Goal: Information Seeking & Learning: Learn about a topic

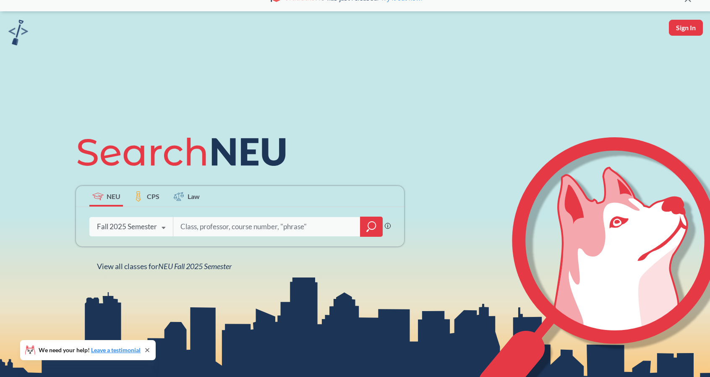
scroll to position [84, 0]
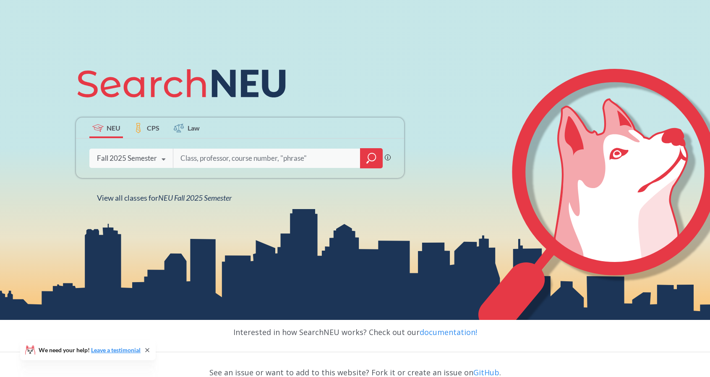
click at [368, 164] on icon "magnifying glass" at bounding box center [372, 158] width 10 height 12
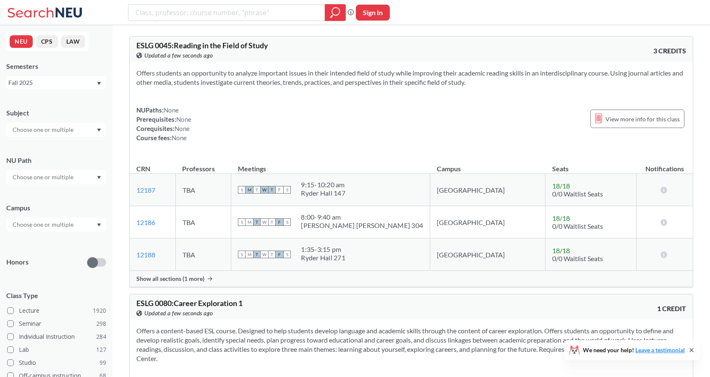
click at [61, 126] on input "text" at bounding box center [43, 130] width 71 height 10
click at [48, 250] on div "Honors" at bounding box center [56, 257] width 100 height 30
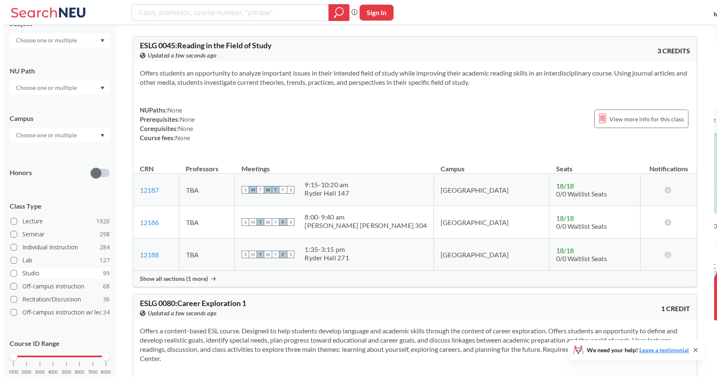
scroll to position [114, 0]
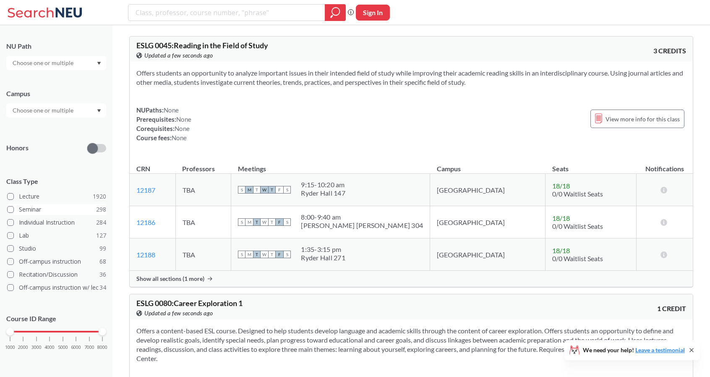
click at [13, 209] on span at bounding box center [10, 209] width 7 height 7
click at [19, 209] on input "Seminar 298" at bounding box center [22, 208] width 7 height 7
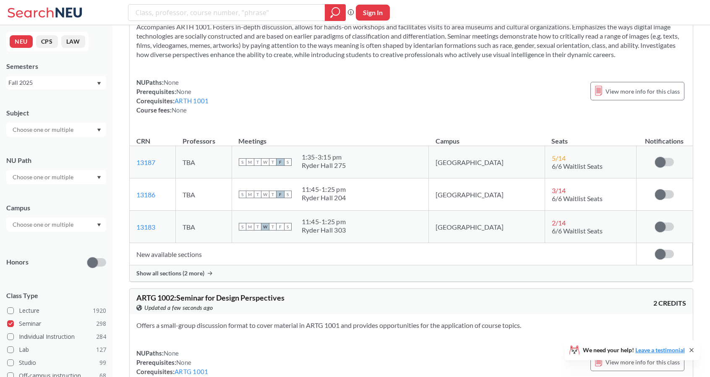
click at [58, 132] on input "text" at bounding box center [43, 130] width 71 height 10
click at [55, 242] on div "Honors" at bounding box center [56, 257] width 100 height 30
click at [54, 230] on div at bounding box center [56, 224] width 100 height 14
click at [50, 239] on div "Boston ( 244 )" at bounding box center [58, 243] width 95 height 9
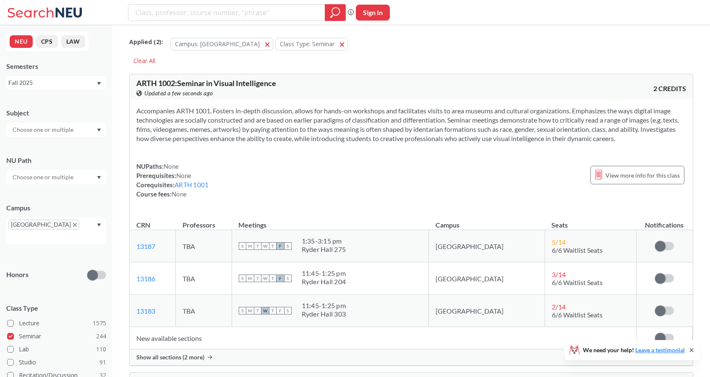
click at [62, 134] on input "text" at bounding box center [43, 130] width 71 height 10
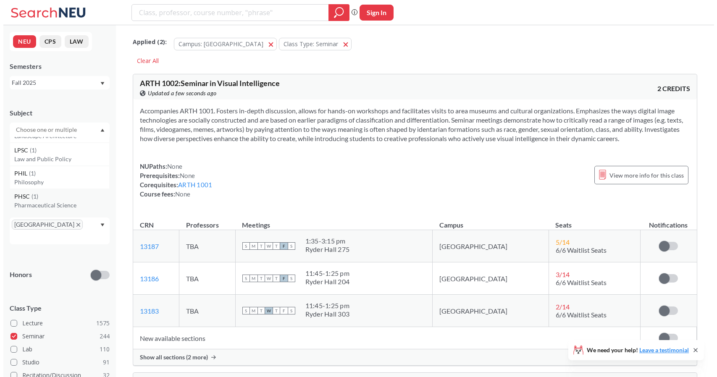
scroll to position [1245, 0]
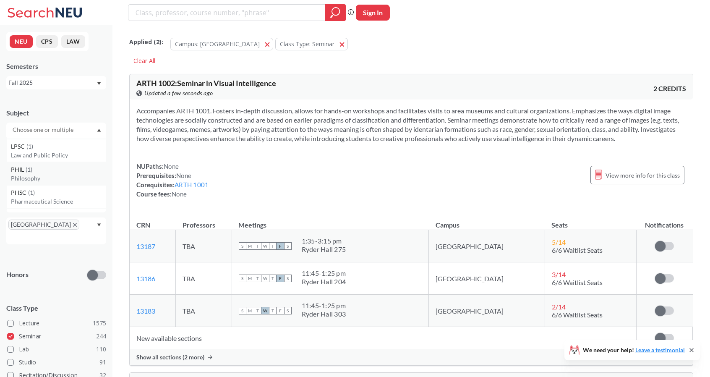
click at [34, 178] on p "Philosophy" at bounding box center [58, 178] width 95 height 8
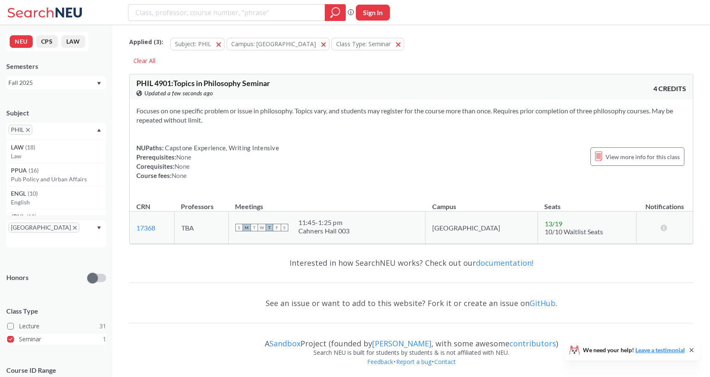
click at [11, 336] on span at bounding box center [10, 339] width 7 height 7
click at [19, 335] on input "Seminar 1" at bounding box center [22, 338] width 7 height 7
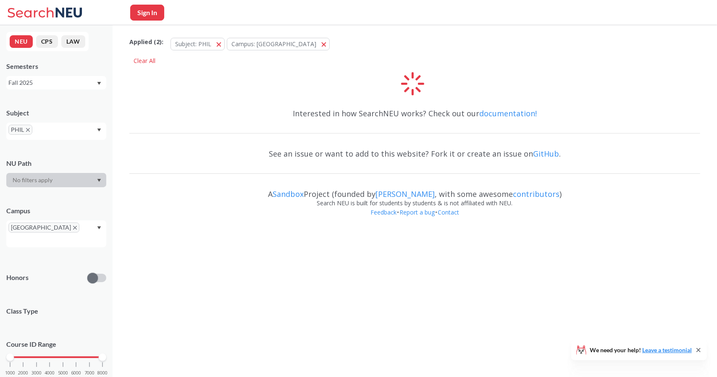
click at [30, 129] on span "PHIL" at bounding box center [20, 130] width 24 height 10
click at [26, 131] on icon "X to remove pill" at bounding box center [28, 130] width 4 height 4
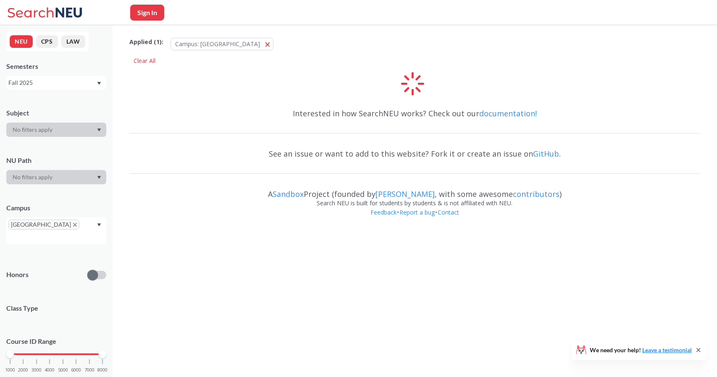
click at [62, 132] on div at bounding box center [56, 130] width 100 height 14
click at [102, 128] on div at bounding box center [56, 130] width 100 height 14
click at [67, 128] on div at bounding box center [56, 130] width 100 height 14
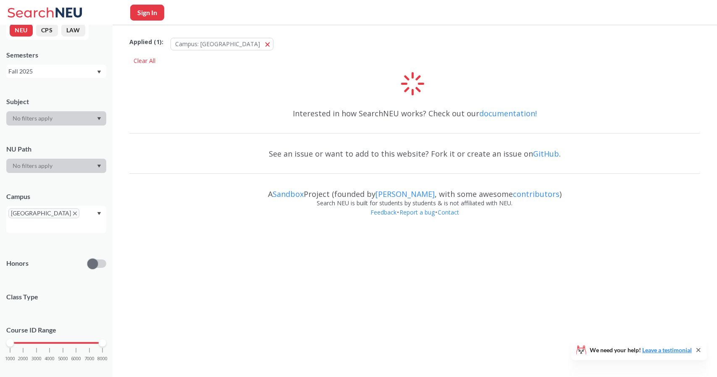
scroll to position [12, 0]
click at [74, 117] on div at bounding box center [56, 117] width 100 height 14
click at [77, 72] on div "Fall 2025" at bounding box center [52, 70] width 88 height 9
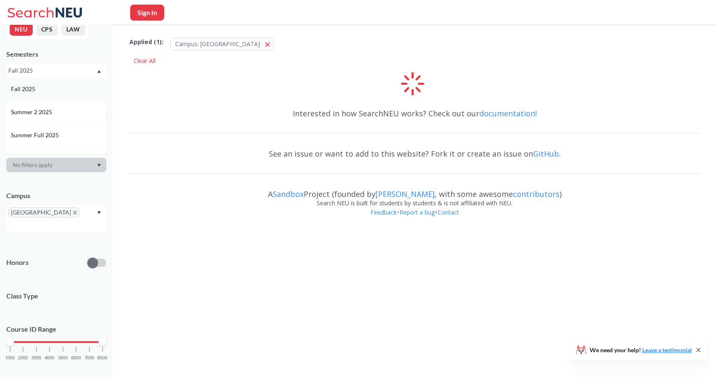
click at [45, 93] on div "Fall 2025" at bounding box center [58, 88] width 95 height 9
drag, startPoint x: 32, startPoint y: 0, endPoint x: 32, endPoint y: 168, distance: 168.3
click at [33, 168] on div at bounding box center [56, 165] width 100 height 14
drag, startPoint x: 98, startPoint y: 329, endPoint x: 73, endPoint y: 331, distance: 25.2
click at [73, 339] on div "1000 2000 3000 4000 5000 6000 7000 8000" at bounding box center [56, 342] width 92 height 6
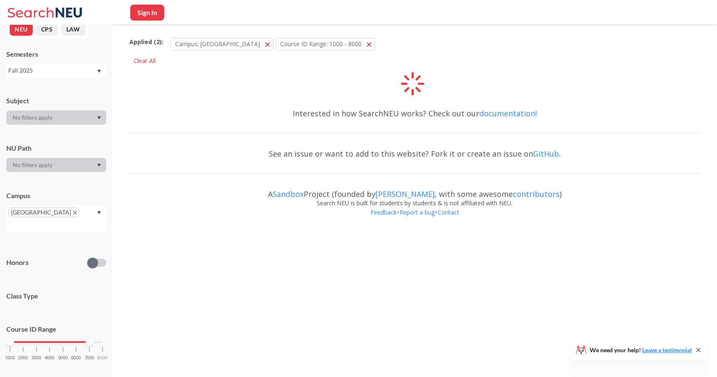
drag, startPoint x: 102, startPoint y: 331, endPoint x: 86, endPoint y: 330, distance: 16.4
click at [86, 338] on div at bounding box center [90, 342] width 8 height 8
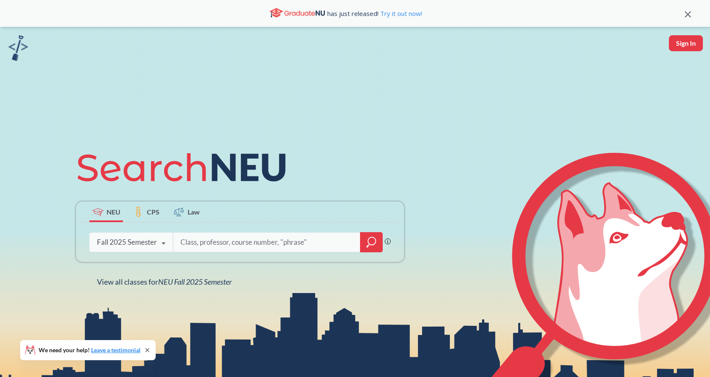
click at [194, 240] on input "search" at bounding box center [267, 242] width 175 height 18
type input "design"
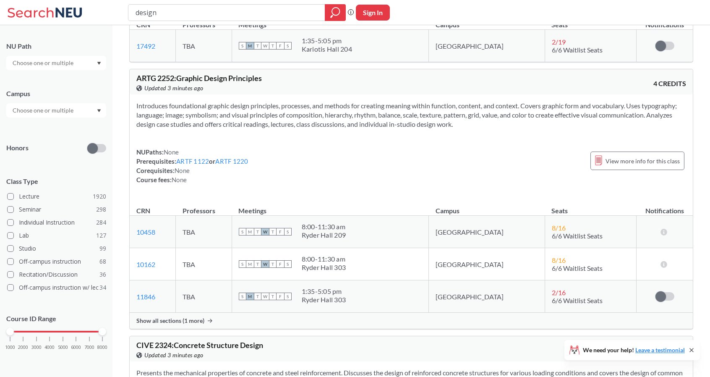
scroll to position [5248, 0]
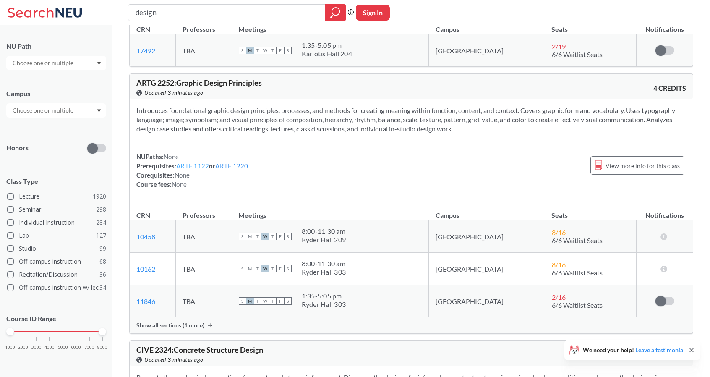
click at [195, 162] on link "ARTF 1122" at bounding box center [192, 166] width 33 height 8
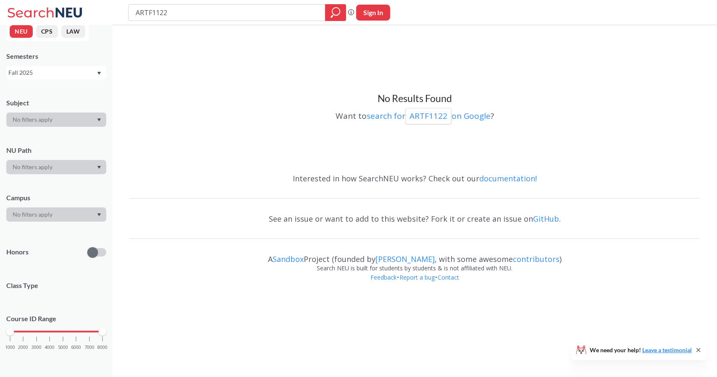
type input "design"
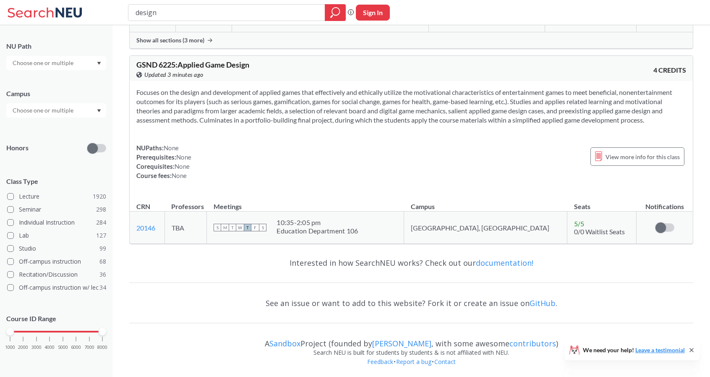
scroll to position [5248, 0]
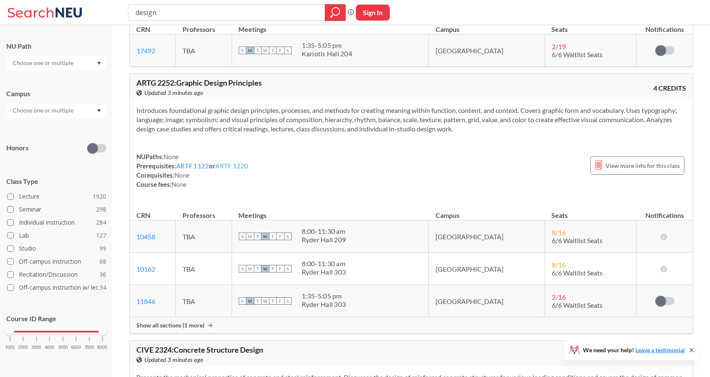
click at [229, 162] on link "ARTF 1220" at bounding box center [231, 166] width 33 height 8
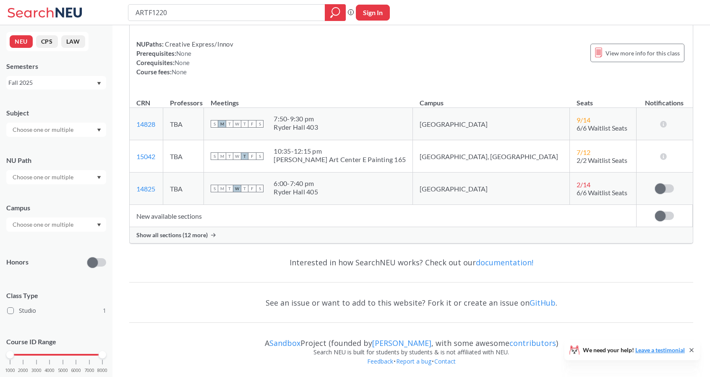
type input "design"
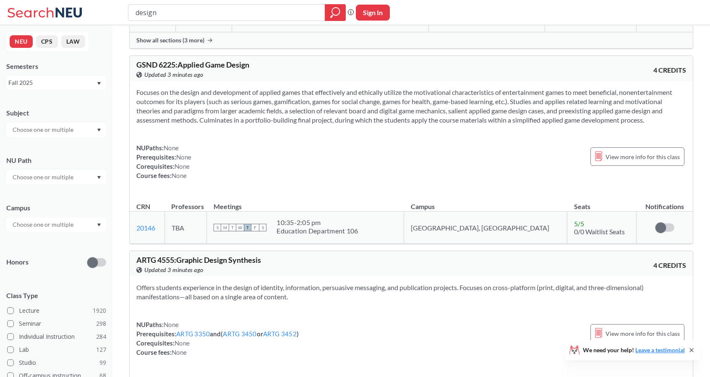
scroll to position [5248, 0]
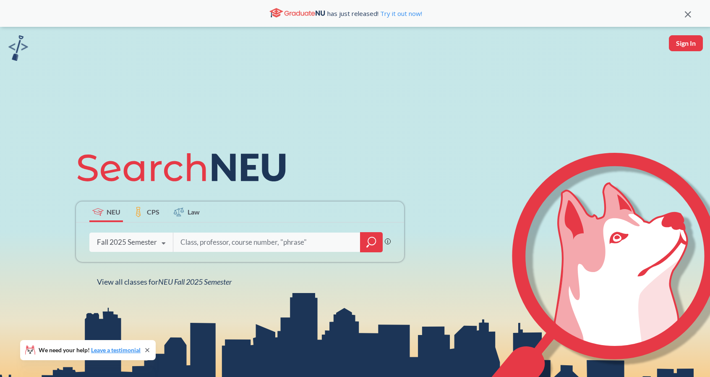
click at [212, 245] on input "search" at bounding box center [267, 242] width 175 height 18
click at [303, 239] on input "search" at bounding box center [267, 242] width 175 height 18
type input "d"
type input "p"
type input "rap"
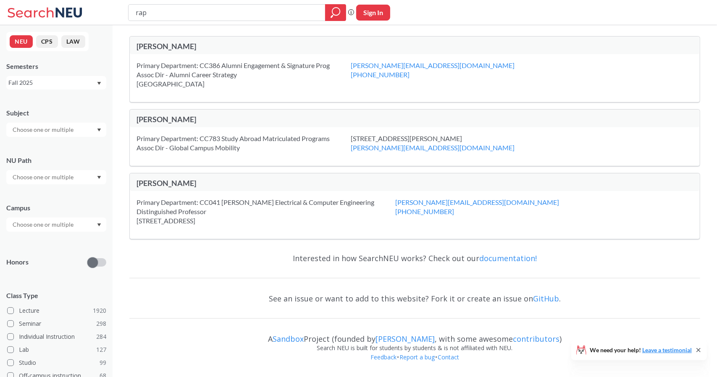
drag, startPoint x: 200, startPoint y: 13, endPoint x: 102, endPoint y: 5, distance: 97.8
click at [102, 5] on div "rap Phrase search guarantees the exact search appears in the results. Ex. If yo…" at bounding box center [358, 12] width 717 height 25
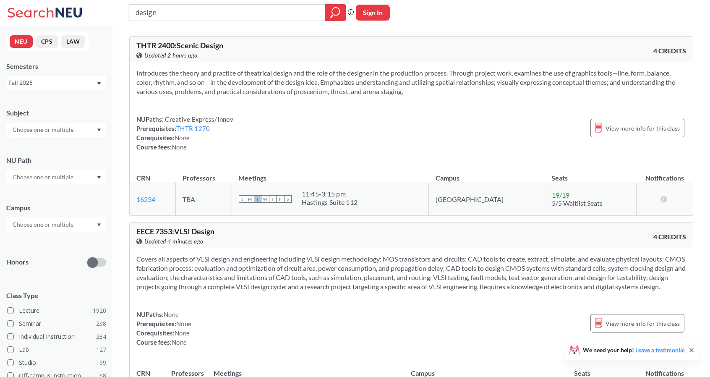
click at [137, 11] on input "design" at bounding box center [227, 12] width 184 height 14
type input "graphic design"
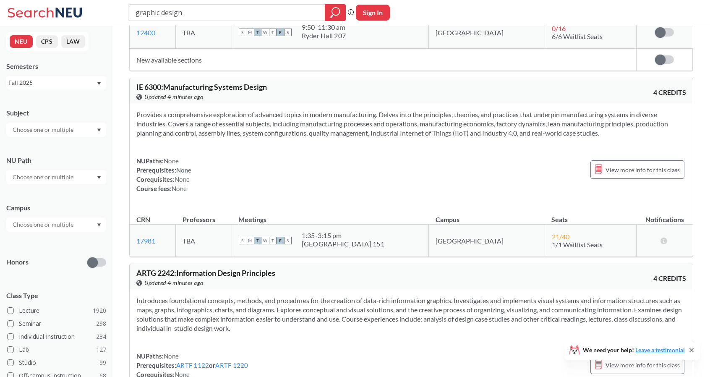
scroll to position [8103, 0]
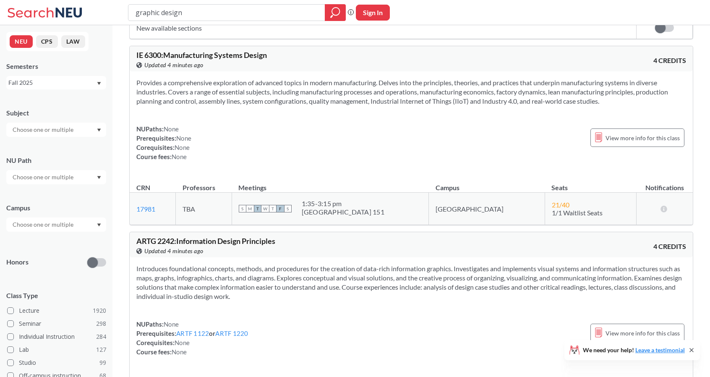
drag, startPoint x: 195, startPoint y: 10, endPoint x: 120, endPoint y: 9, distance: 75.2
click at [120, 9] on div "graphic design Phrase search guarantees the exact search appears in the results…" at bounding box center [355, 12] width 710 height 25
type input "e"
type input "robotics"
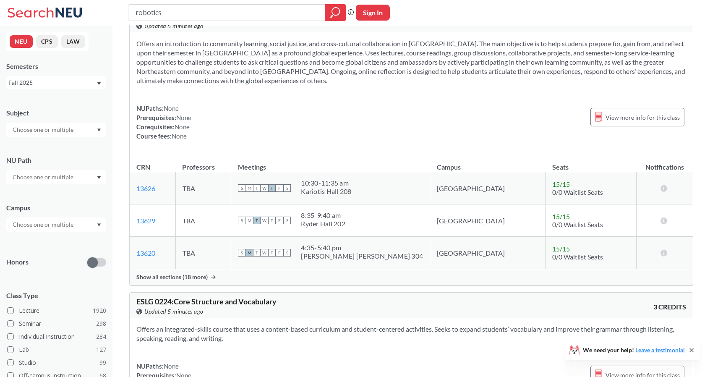
scroll to position [2435, 0]
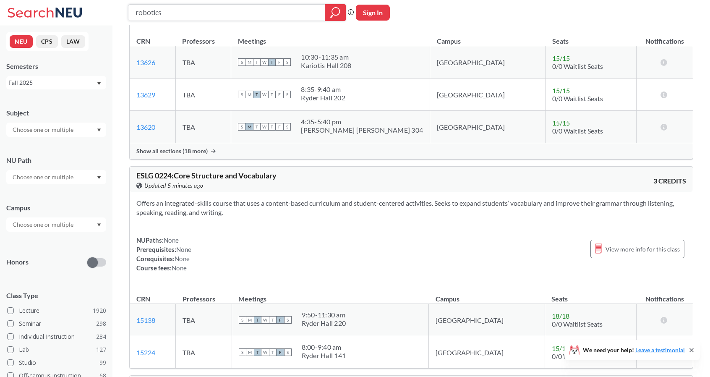
click at [107, 14] on div "robotics Phrase search guarantees the exact search appears in the results. Ex. …" at bounding box center [355, 12] width 710 height 25
click at [54, 181] on input "text" at bounding box center [43, 177] width 71 height 10
click at [58, 169] on div "NU Path Writing Intensive ( 182 ) Societies/Institutions ( 141 ) Interpreting C…" at bounding box center [56, 165] width 100 height 37
click at [68, 135] on div at bounding box center [56, 130] width 100 height 14
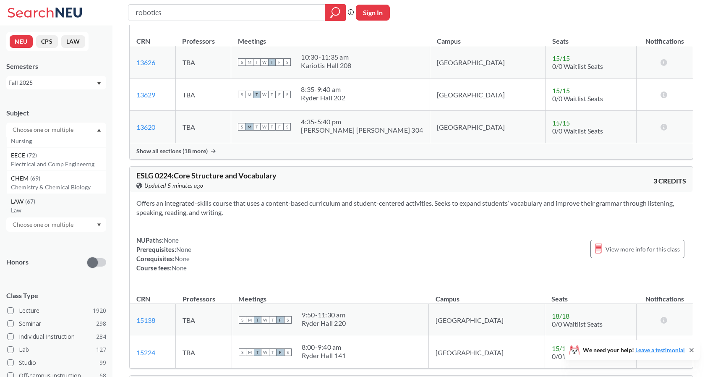
scroll to position [42, 0]
click at [63, 154] on p "Electrical and Comp Engineerng" at bounding box center [58, 157] width 95 height 8
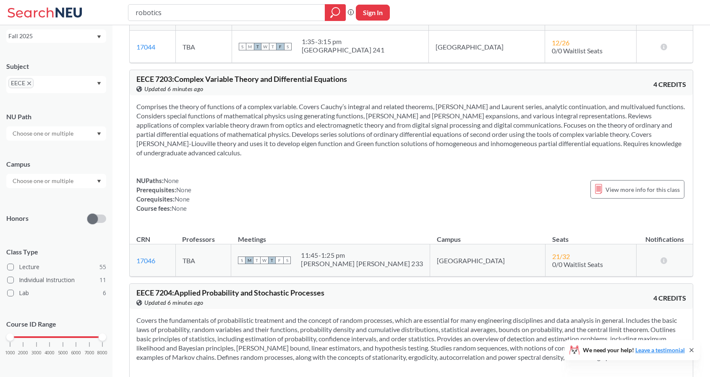
scroll to position [51, 0]
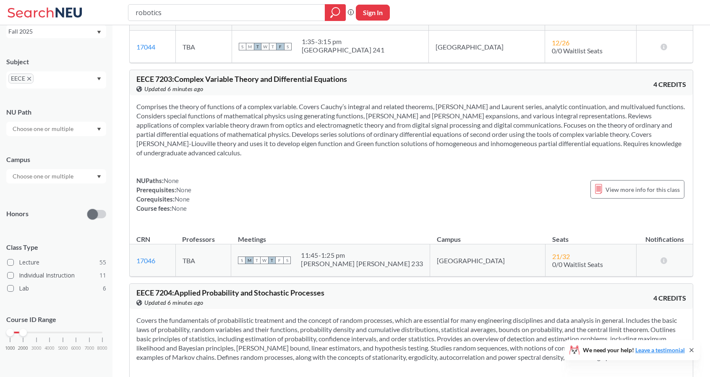
drag, startPoint x: 104, startPoint y: 333, endPoint x: 29, endPoint y: 338, distance: 74.9
click at [29, 338] on div "1000 2000 3000 4000 5000 6000 7000 8000" at bounding box center [56, 349] width 100 height 38
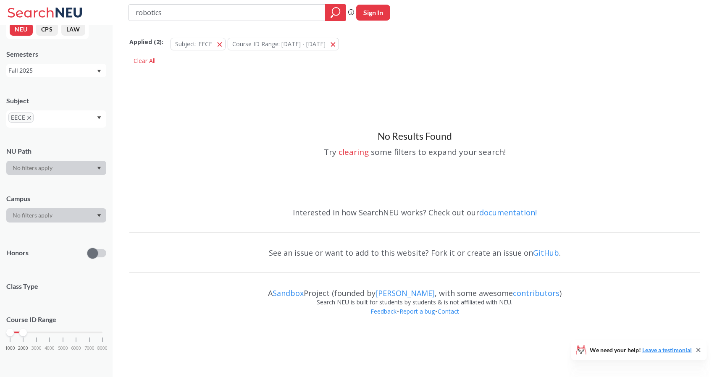
click at [37, 336] on div "1000 2000 3000 4000 5000 6000 7000 8000" at bounding box center [56, 349] width 100 height 38
click at [36, 335] on div "1000 2000 3000 4000 5000 6000 7000 8000" at bounding box center [56, 349] width 100 height 38
click at [36, 332] on div "1000 2000 3000 4000 5000 6000 7000 8000" at bounding box center [56, 333] width 92 height 6
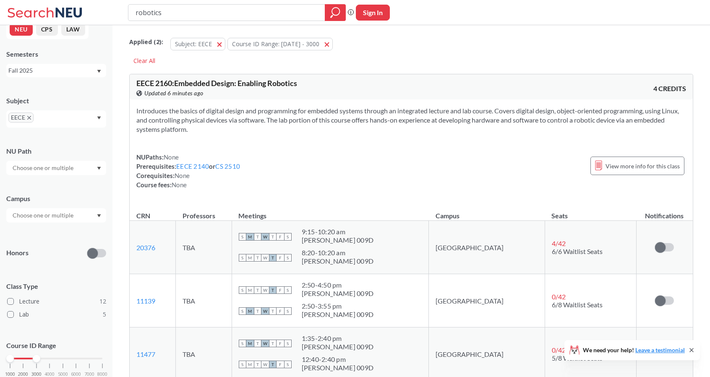
click at [98, 118] on icon "Dropdown arrow" at bounding box center [99, 117] width 4 height 3
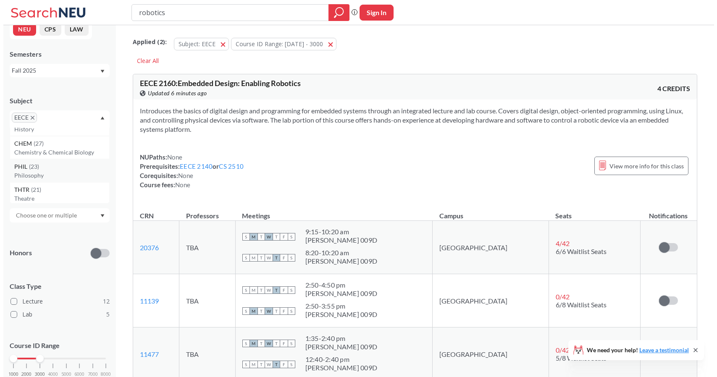
scroll to position [42, 0]
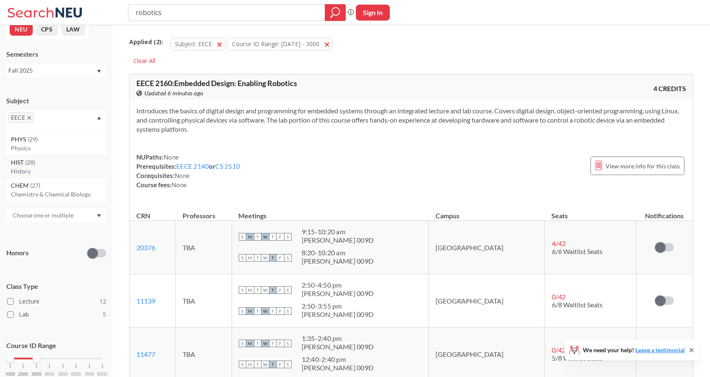
click at [39, 165] on div "HIST ( 28 )" at bounding box center [58, 162] width 95 height 9
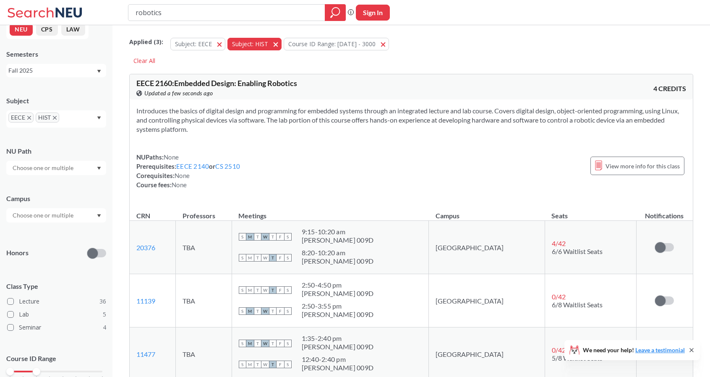
click at [219, 45] on button "Subject: EECE EECE" at bounding box center [197, 44] width 55 height 13
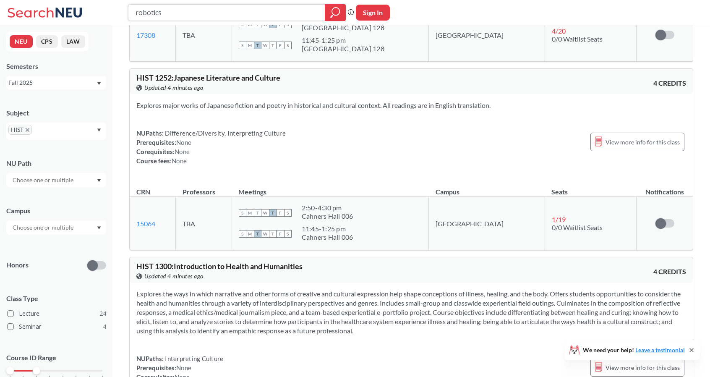
scroll to position [2351, 0]
drag, startPoint x: 648, startPoint y: 79, endPoint x: 700, endPoint y: 77, distance: 52.1
click at [690, 86] on div "HIST 1252 : Japanese Literature and Culture View this course on Banner. Updated…" at bounding box center [411, 81] width 563 height 25
click at [604, 163] on div "Explores major works of Japanese fiction and poetry in historical and cultural …" at bounding box center [411, 136] width 563 height 85
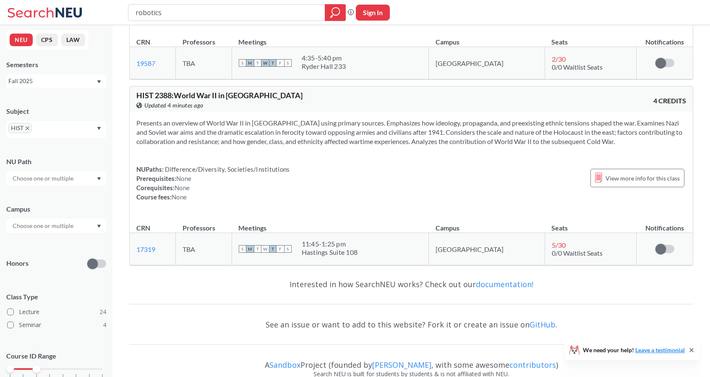
scroll to position [0, 0]
click at [27, 130] on icon "X to remove pill" at bounding box center [28, 130] width 4 height 4
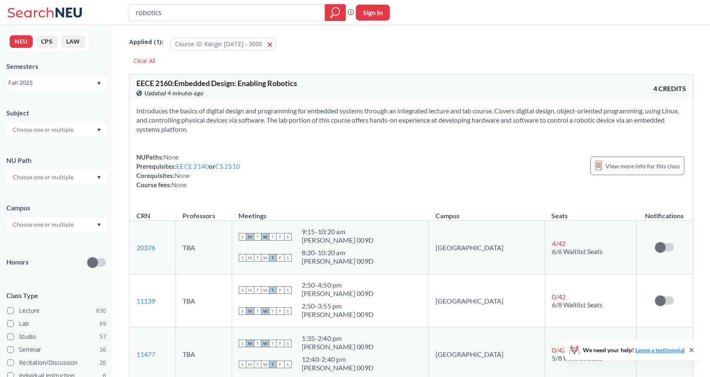
click at [78, 129] on input "text" at bounding box center [43, 130] width 71 height 10
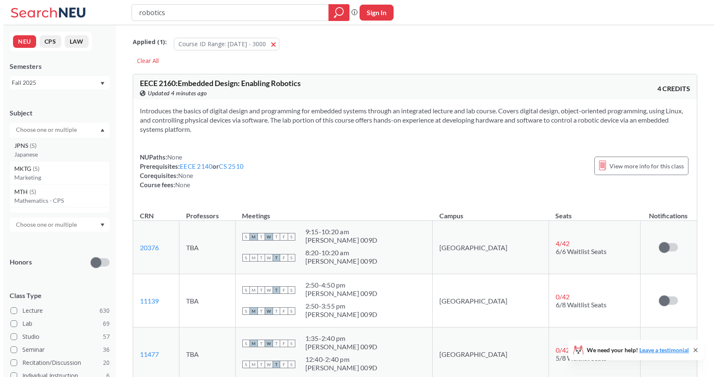
scroll to position [1134, 0]
click at [56, 150] on p "Japanese" at bounding box center [58, 151] width 95 height 8
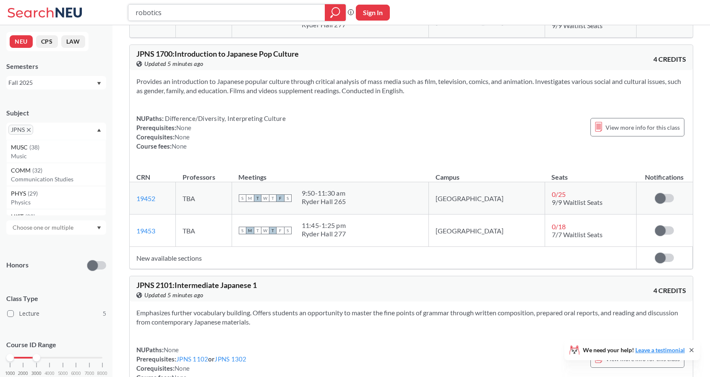
scroll to position [462, 0]
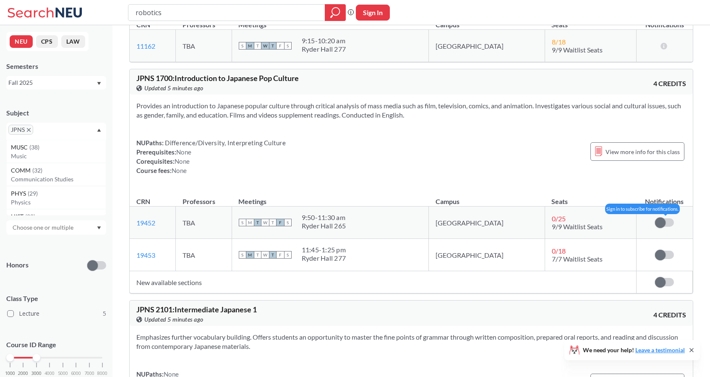
click at [662, 221] on span at bounding box center [660, 222] width 10 height 10
click at [655, 218] on input "checkbox" at bounding box center [655, 218] width 0 height 0
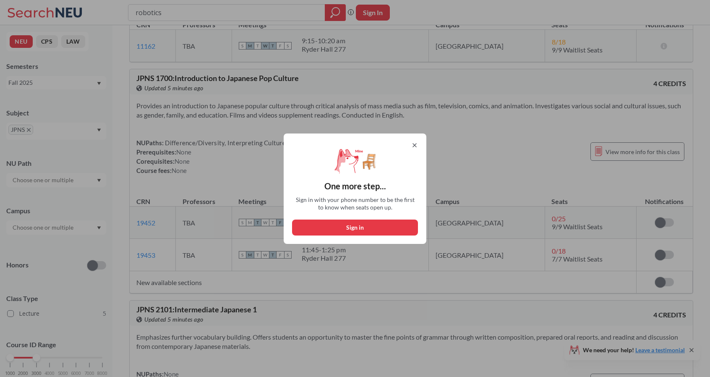
click at [388, 228] on button "Sign in" at bounding box center [355, 228] width 126 height 16
select select "US"
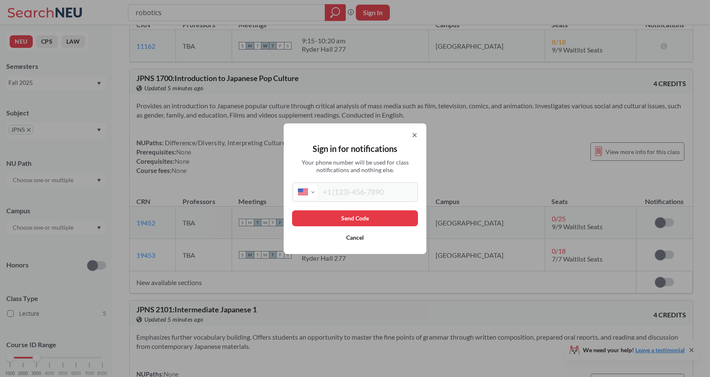
click at [345, 191] on input "tel" at bounding box center [367, 192] width 98 height 16
type input "(516) 591-2437"
click at [360, 217] on button "Send Code" at bounding box center [355, 218] width 126 height 16
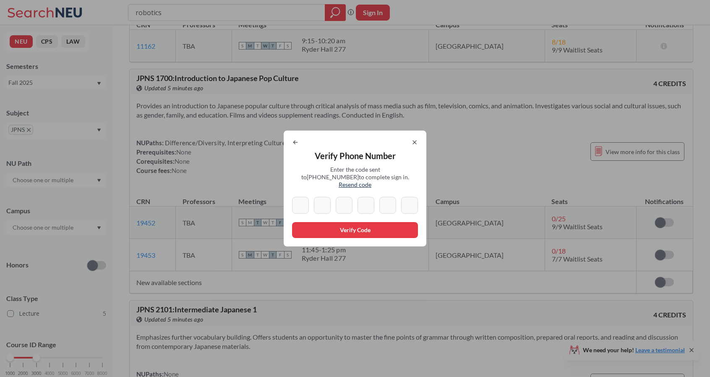
click at [644, 162] on div "Verify Phone Number Enter the code sent to +1 516 591 2437 to complete sign in.…" at bounding box center [355, 188] width 710 height 377
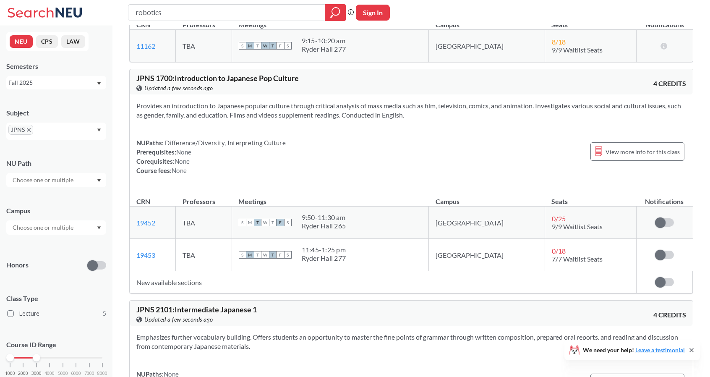
click at [585, 177] on div "Provides an introduction to Japanese popular culture through critical analysis …" at bounding box center [411, 141] width 563 height 94
click at [396, 345] on section "Emphasizes further vocabulary building. Offers students an opportunity to maste…" at bounding box center [411, 342] width 550 height 18
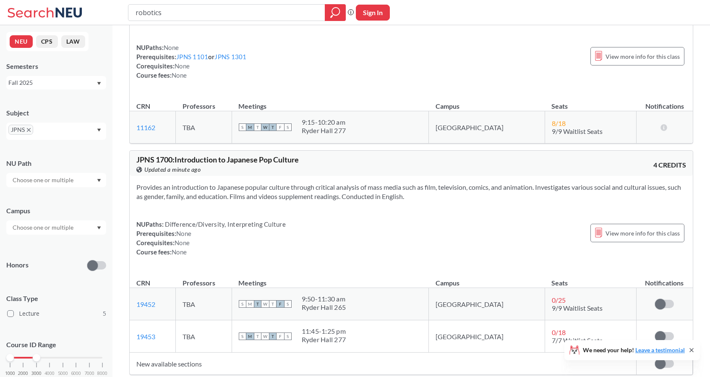
scroll to position [378, 0]
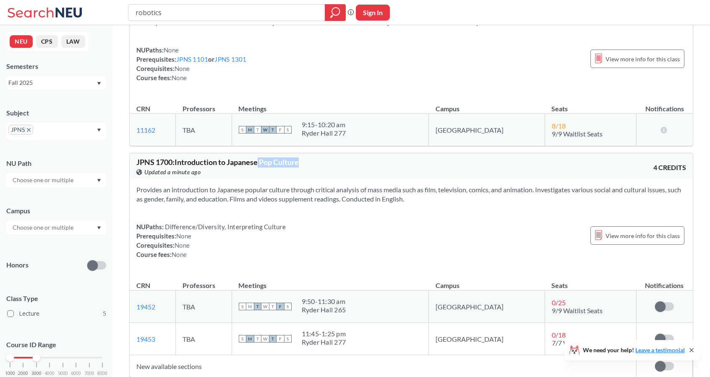
drag, startPoint x: 260, startPoint y: 159, endPoint x: 311, endPoint y: 160, distance: 50.8
click at [311, 160] on div "JPNS 1700 : Introduction to Japanese Pop Culture View this course on Banner. Up…" at bounding box center [273, 167] width 275 height 18
click at [347, 169] on div "View this course on Banner. Updated a minute ago" at bounding box center [273, 172] width 275 height 9
drag, startPoint x: 465, startPoint y: 186, endPoint x: 537, endPoint y: 190, distance: 72.3
click at [537, 190] on section "Provides an introduction to Japanese popular culture through critical analysis …" at bounding box center [411, 194] width 550 height 18
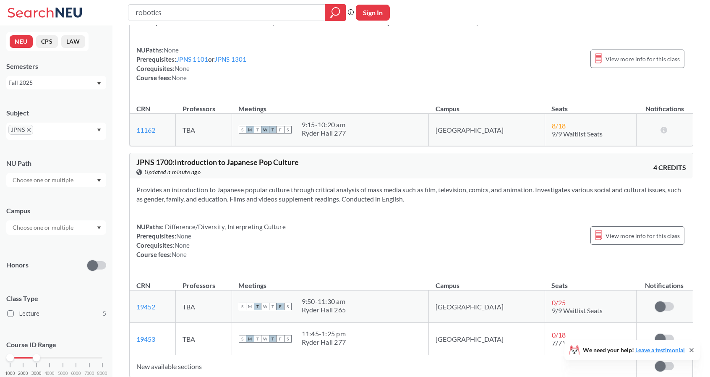
click at [542, 206] on div "Provides an introduction to Japanese popular culture through critical analysis …" at bounding box center [411, 225] width 563 height 94
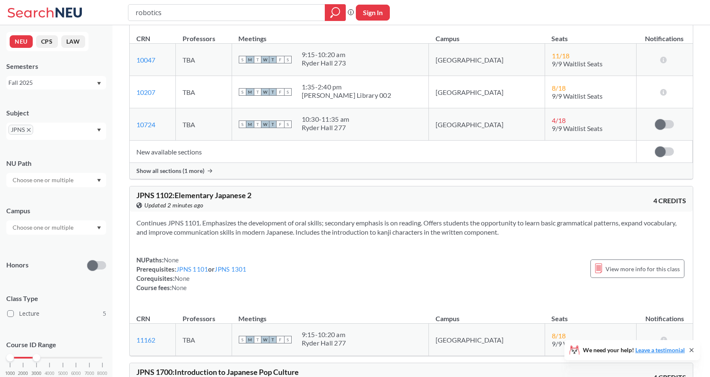
scroll to position [0, 0]
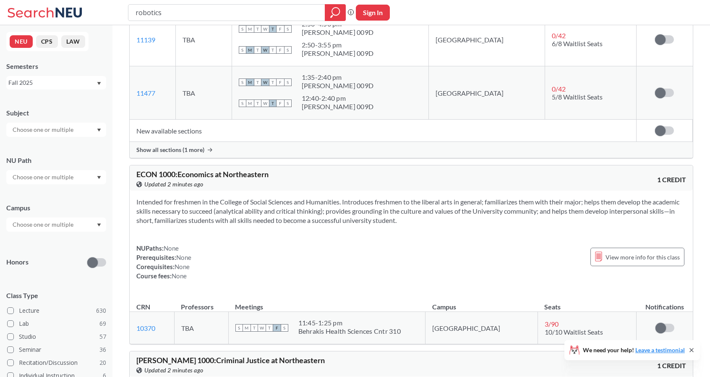
scroll to position [294, 0]
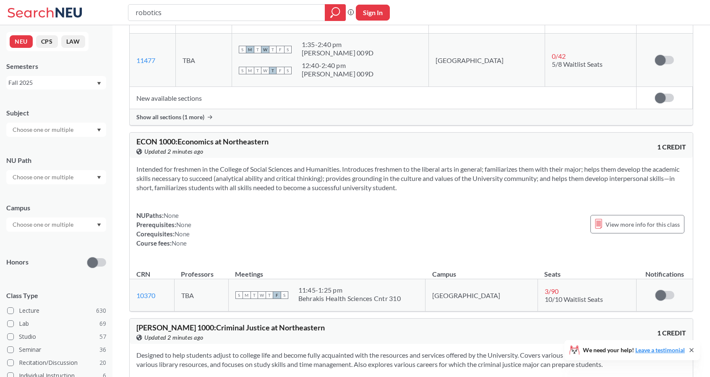
click at [84, 124] on div at bounding box center [56, 130] width 100 height 14
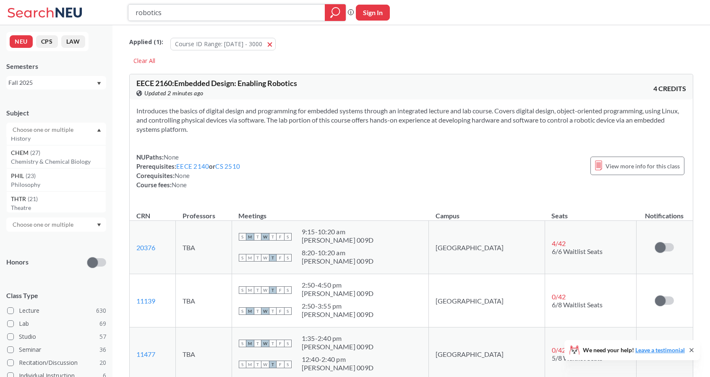
scroll to position [0, 0]
drag, startPoint x: 238, startPoint y: 16, endPoint x: 106, endPoint y: 23, distance: 131.6
click at [106, 24] on div "robotics Phrase search guarantees the exact search appears in the results. Ex. …" at bounding box center [355, 12] width 710 height 25
type input "1252"
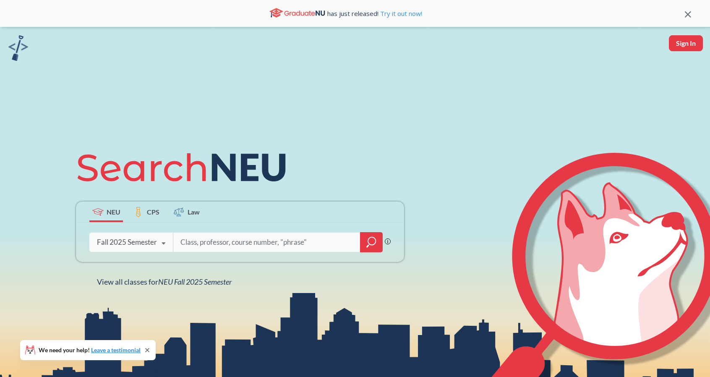
click at [217, 241] on input "search" at bounding box center [267, 242] width 175 height 18
type input "1151"
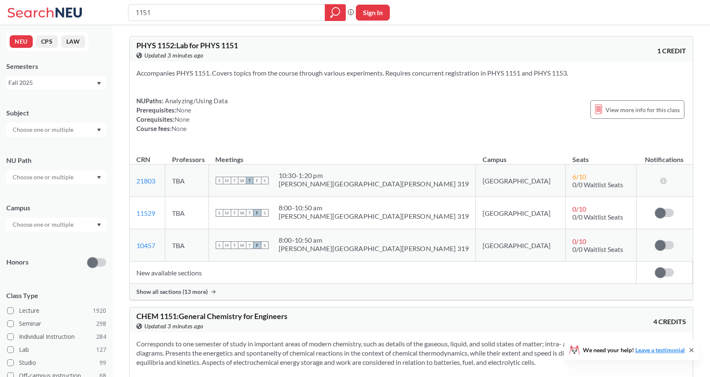
drag, startPoint x: 170, startPoint y: 15, endPoint x: 125, endPoint y: 15, distance: 44.9
click at [125, 15] on div "1151 Phrase search guarantees the exact search appears in the results. Ex. If y…" at bounding box center [355, 12] width 710 height 25
type input "1531"
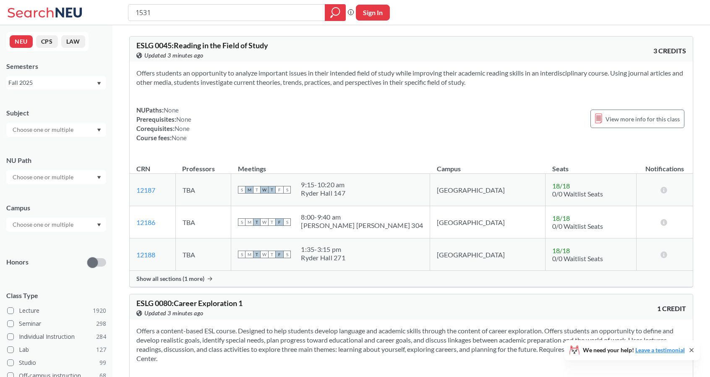
drag, startPoint x: 169, startPoint y: 10, endPoint x: 81, endPoint y: 12, distance: 88.6
click at [81, 12] on div "1531 Phrase search guarantees the exact search appears in the results. Ex. If y…" at bounding box center [355, 12] width 710 height 25
type input "1501"
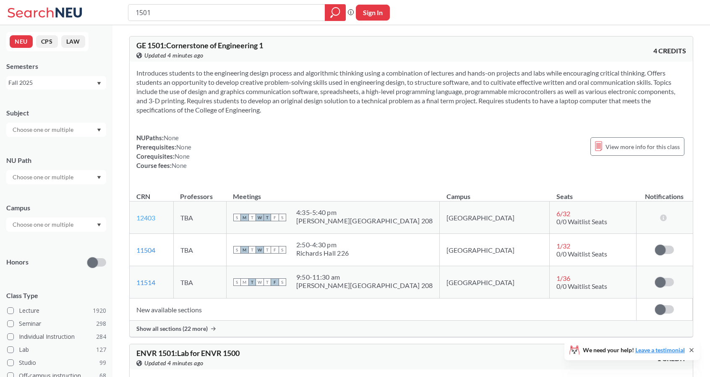
click at [147, 216] on link "12403" at bounding box center [145, 218] width 19 height 8
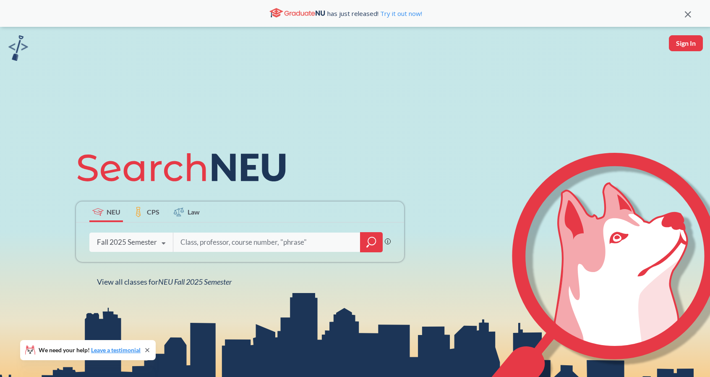
click at [368, 238] on icon "magnifying glass" at bounding box center [372, 242] width 10 height 12
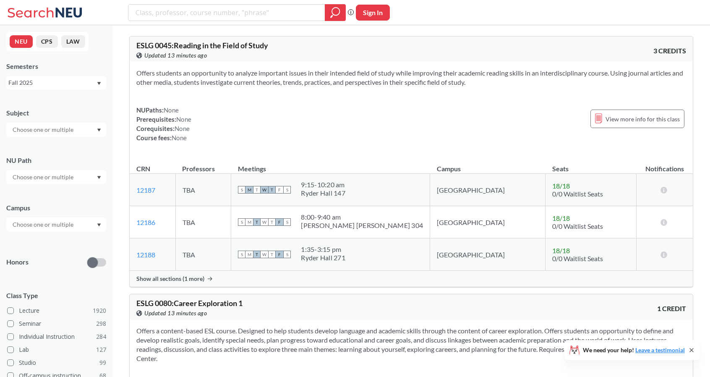
click at [30, 126] on input "text" at bounding box center [43, 130] width 71 height 10
type input "bu"
click at [56, 155] on p "Business Administration" at bounding box center [58, 153] width 95 height 8
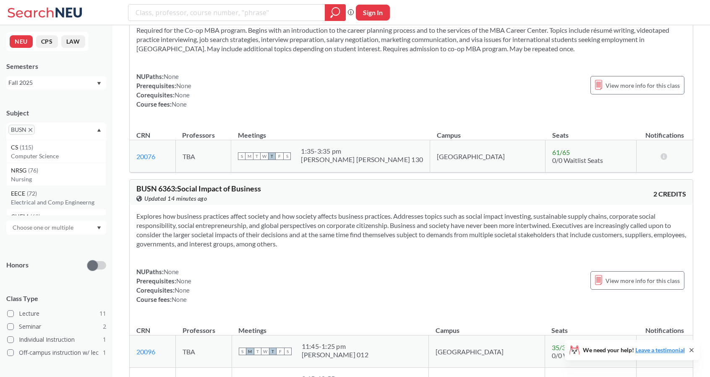
scroll to position [1385, 0]
click at [29, 128] on icon "X to remove pill" at bounding box center [31, 130] width 4 height 4
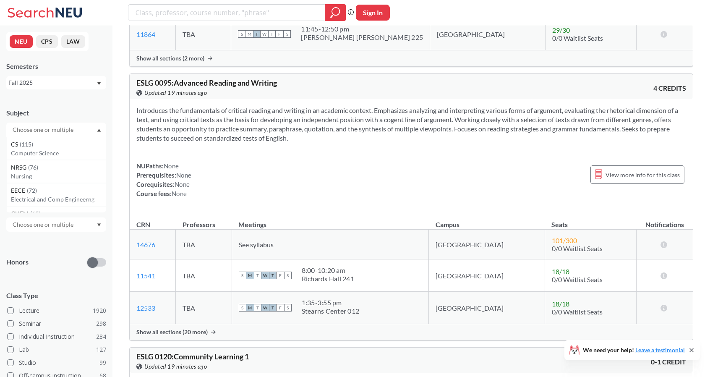
scroll to position [462, 0]
